Goal: Task Accomplishment & Management: Use online tool/utility

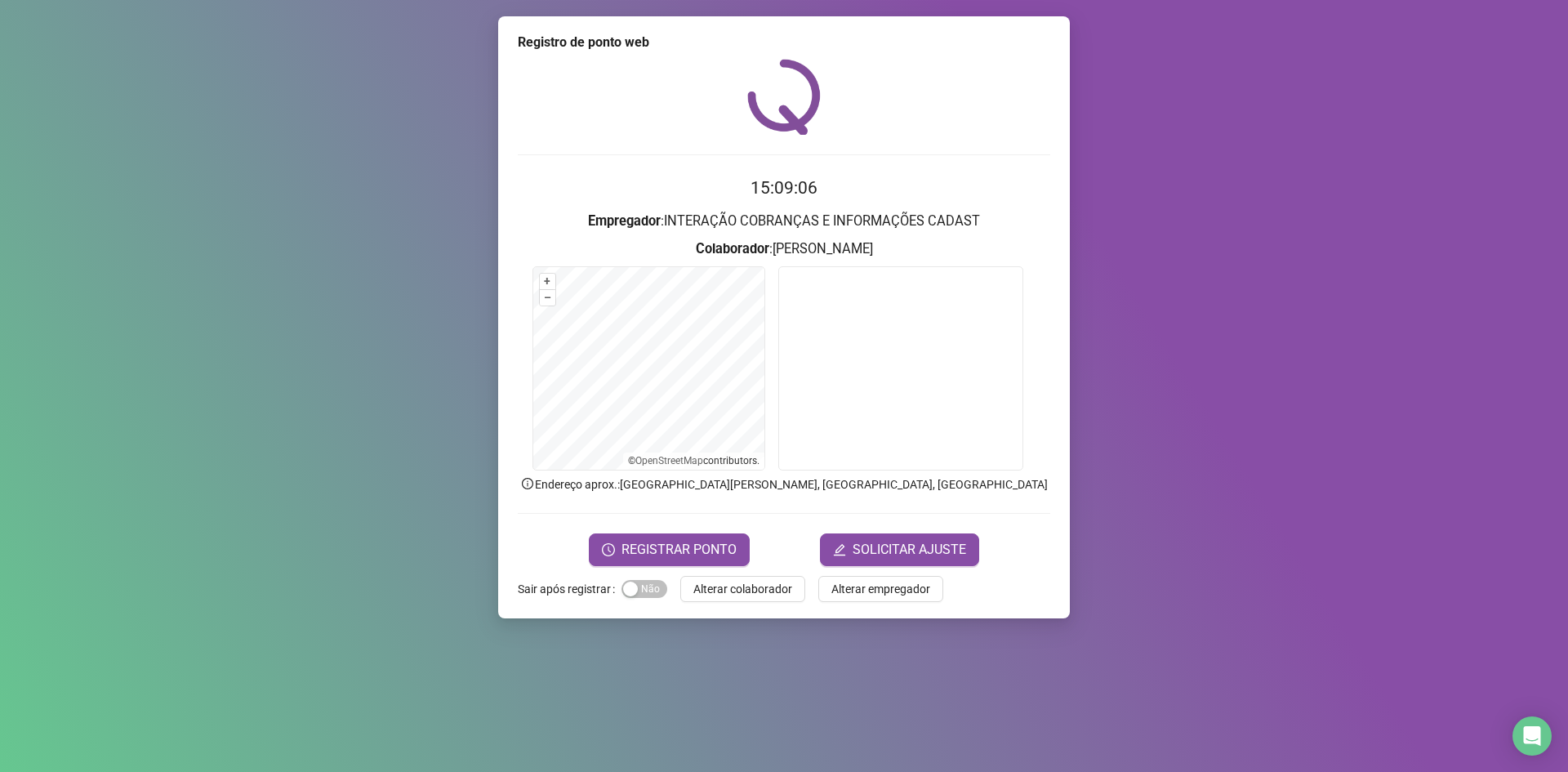
click at [975, 168] on div "15:09:06 Empregador : INTERAÇÃO COBRANÇAS E INFORMAÇÕES CADAST Colaborador : [P…" at bounding box center [784, 312] width 533 height 507
click at [707, 592] on span "Alterar colaborador" at bounding box center [743, 588] width 99 height 18
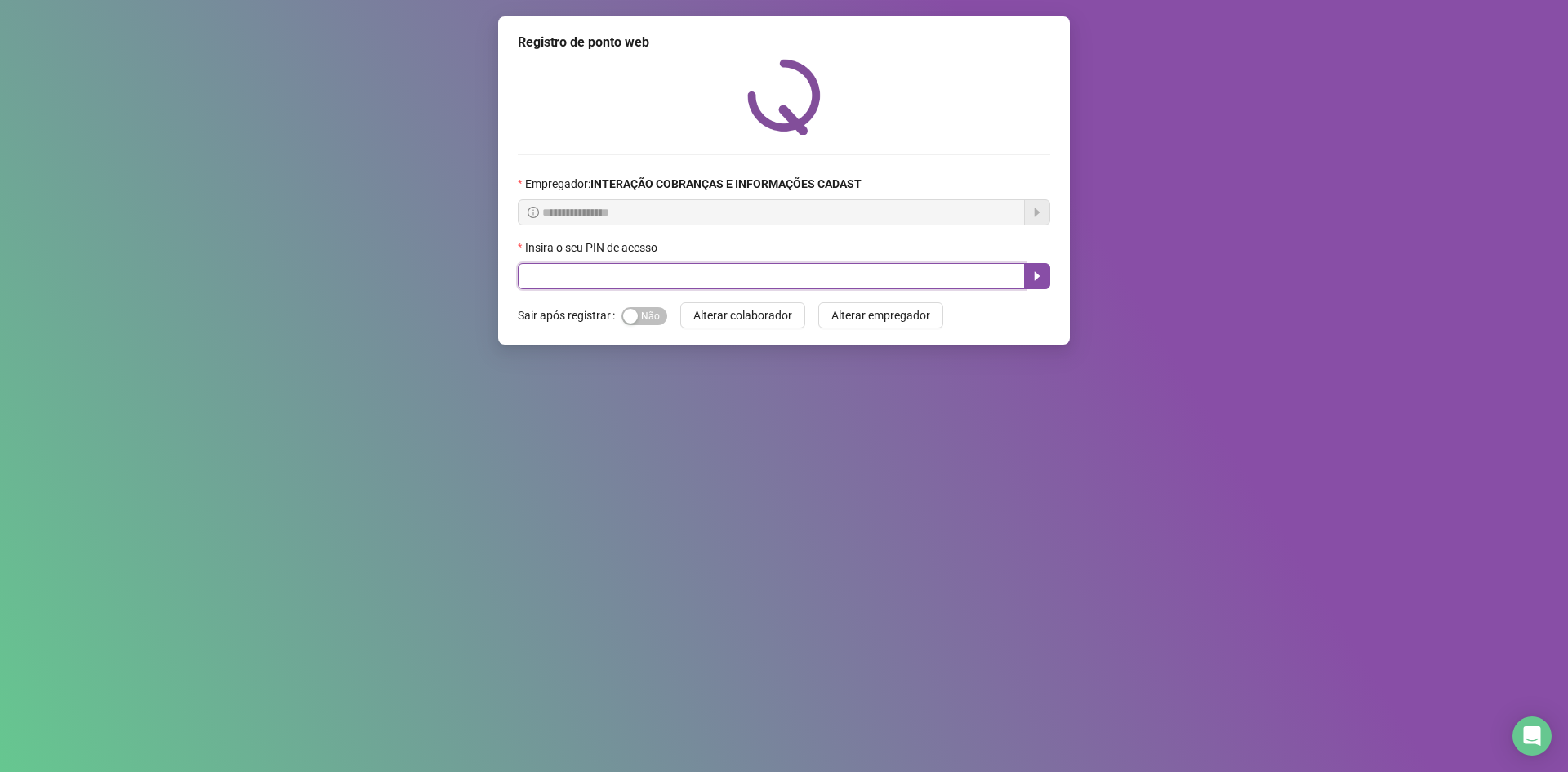
click at [608, 273] on input "text" at bounding box center [771, 276] width 507 height 26
type input "*****"
click at [683, 278] on input "text" at bounding box center [771, 276] width 507 height 26
click at [1041, 273] on icon "caret-right" at bounding box center [1037, 276] width 13 height 13
type input "*****"
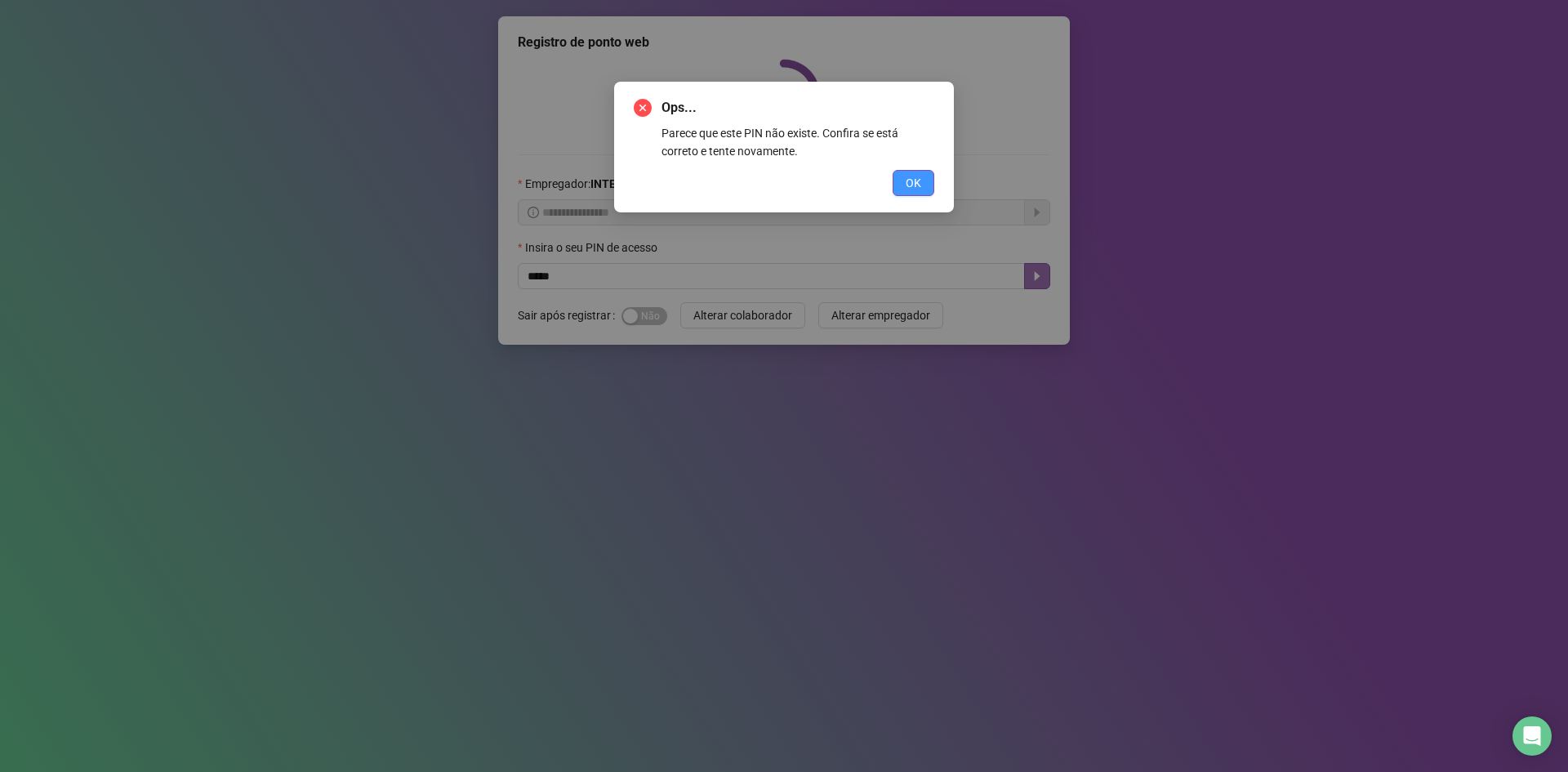
click at [901, 175] on button "OK" at bounding box center [913, 183] width 42 height 26
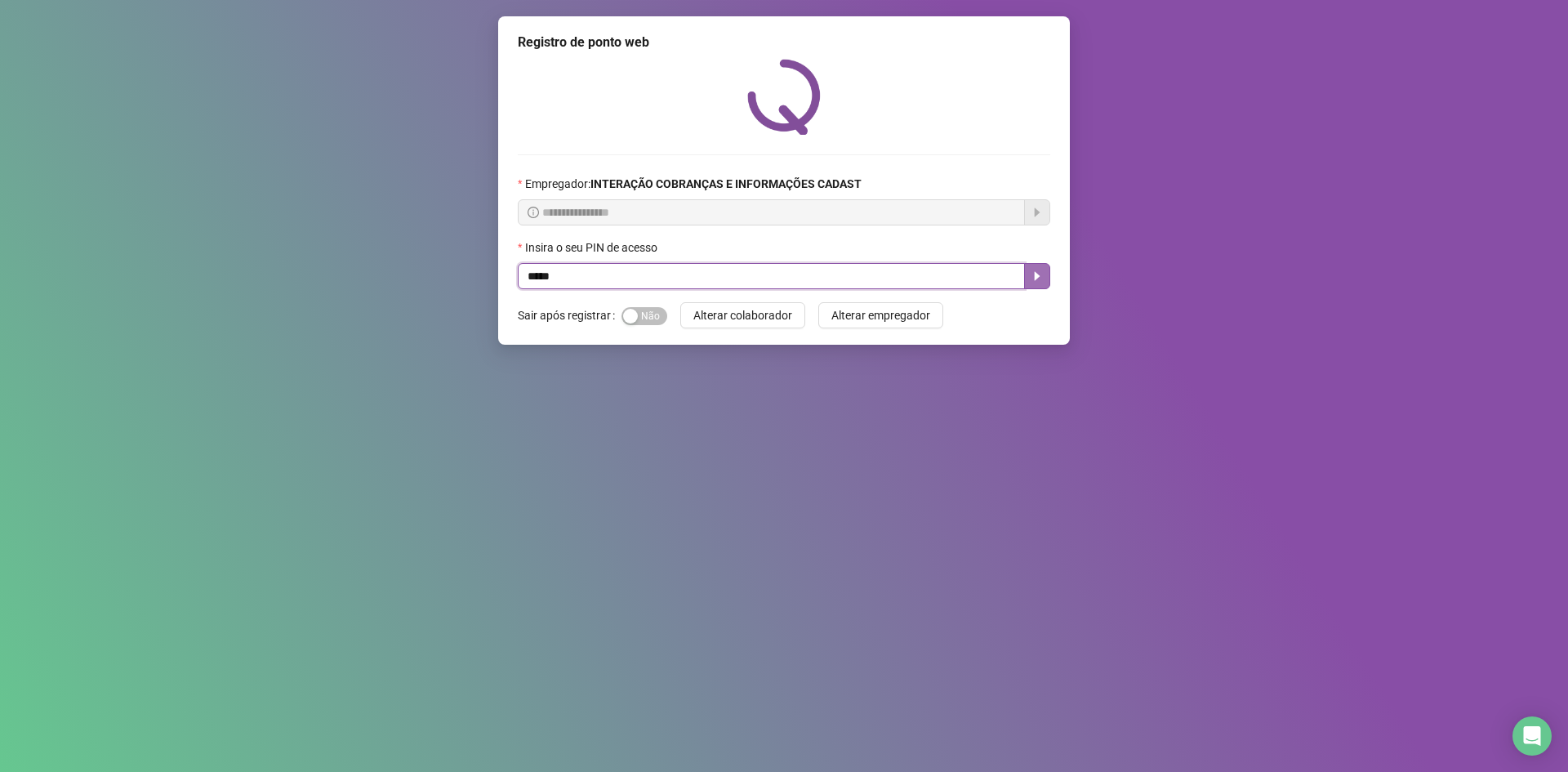
click at [1040, 276] on icon "caret-right" at bounding box center [1038, 276] width 6 height 9
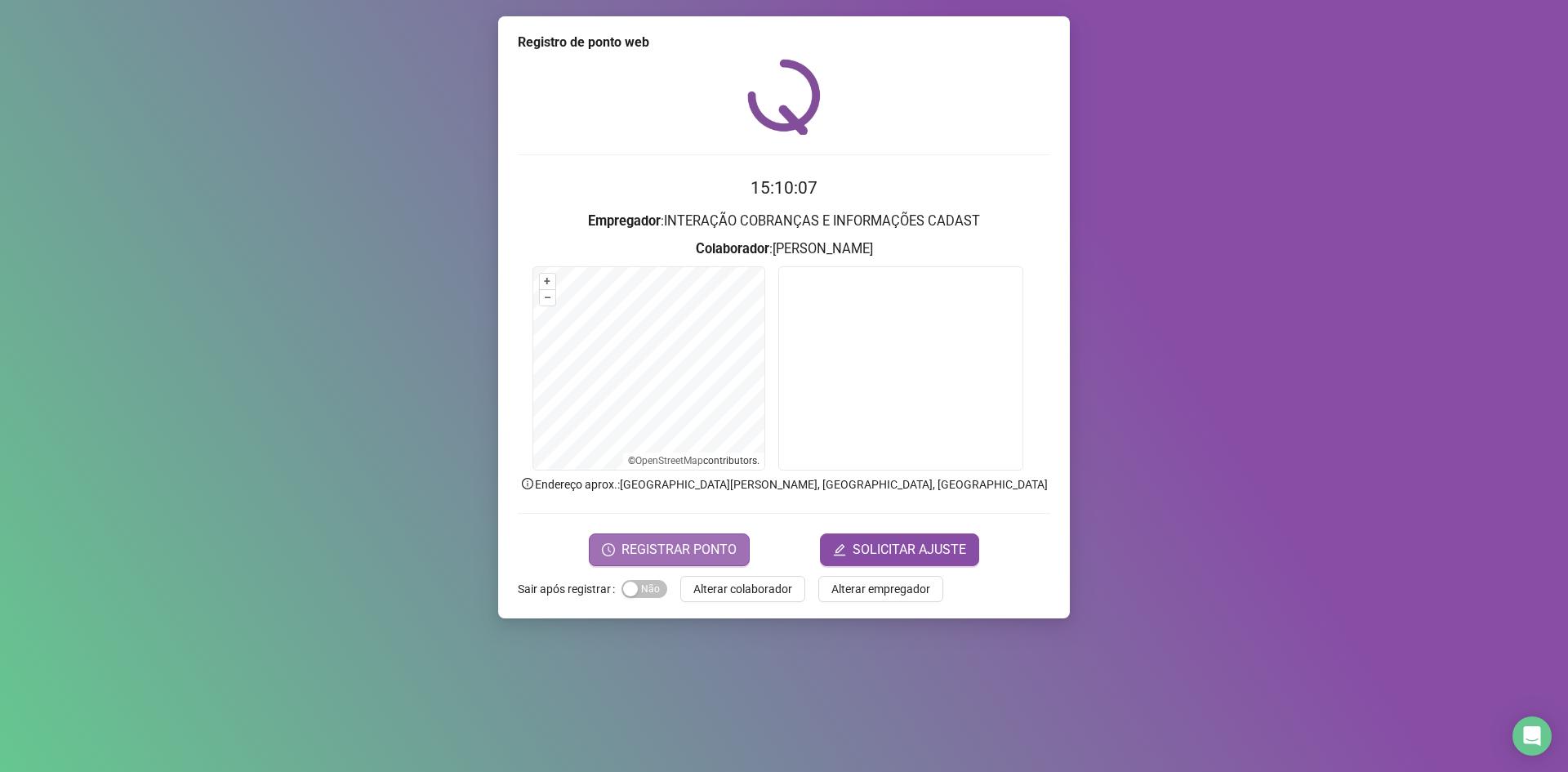
click at [660, 541] on span "REGISTRAR PONTO" at bounding box center [679, 549] width 115 height 20
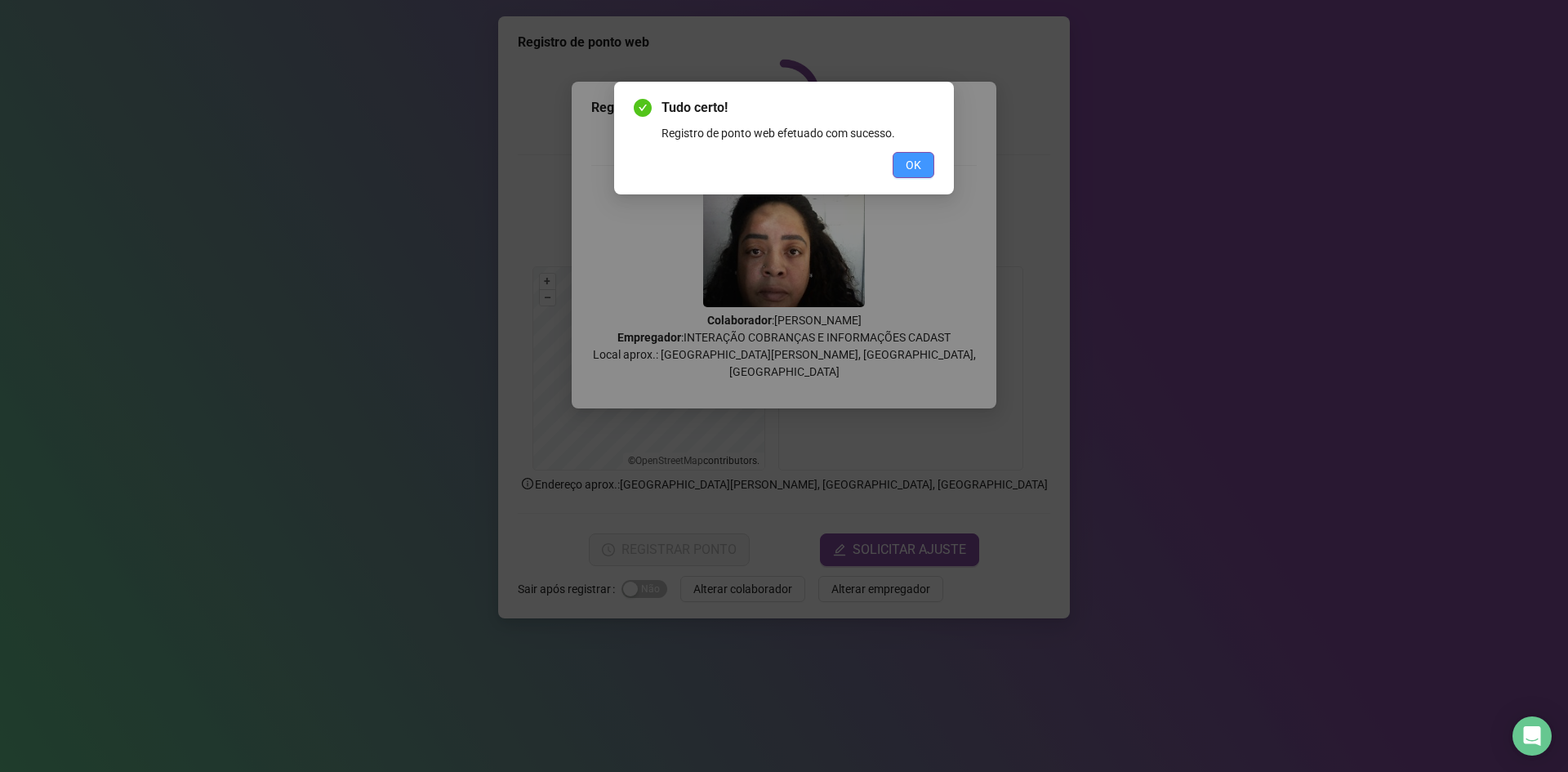
click at [920, 166] on span "OK" at bounding box center [913, 165] width 16 height 18
